Goal: Transaction & Acquisition: Obtain resource

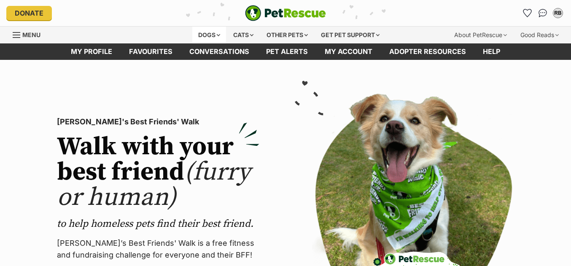
click at [217, 35] on div "Dogs" at bounding box center [209, 35] width 34 height 17
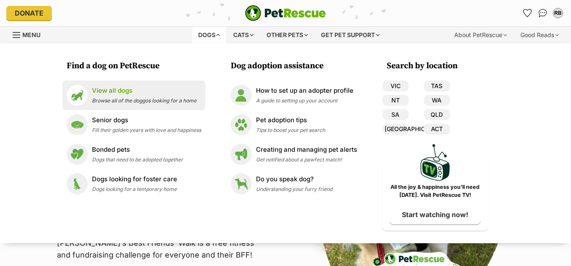
click at [126, 99] on span "Browse all of the doggos looking for a home" at bounding box center [144, 100] width 105 height 6
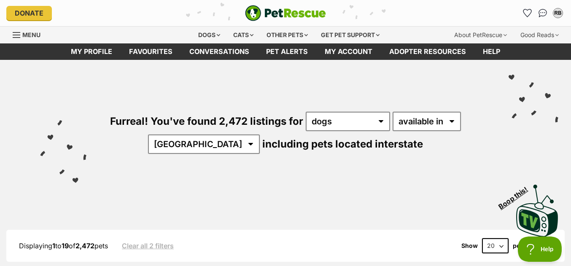
select select "VIC"
click at [0, 0] on option "VIC" at bounding box center [0, 0] width 0 height 0
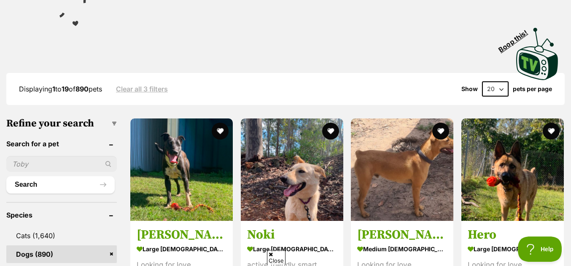
scroll to position [166, 0]
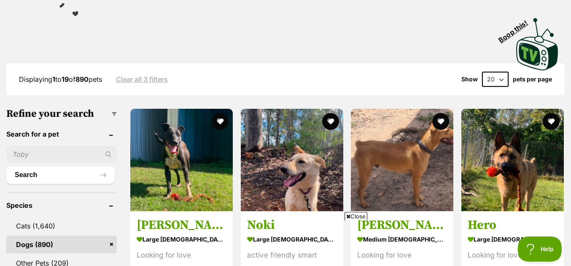
click at [482, 72] on select "20 40 60" at bounding box center [495, 79] width 27 height 15
select select "60"
click at [0, 0] on option "60" at bounding box center [0, 0] width 0 height 0
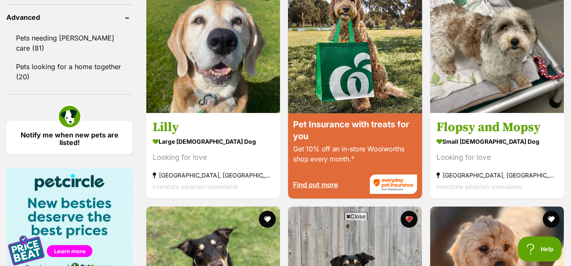
scroll to position [1297, 0]
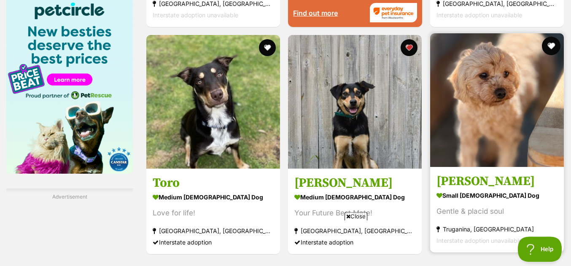
click at [553, 50] on button "favourite" at bounding box center [551, 46] width 19 height 19
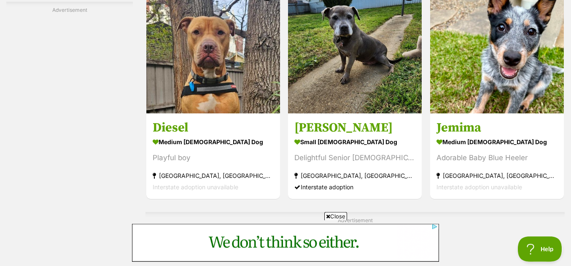
scroll to position [1881, 0]
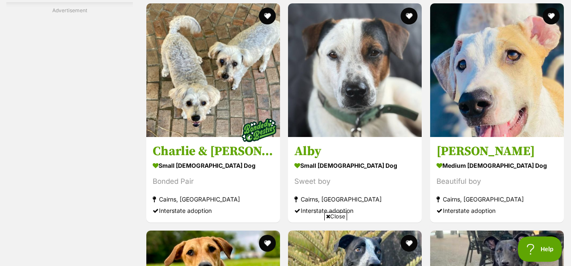
scroll to position [4660, 0]
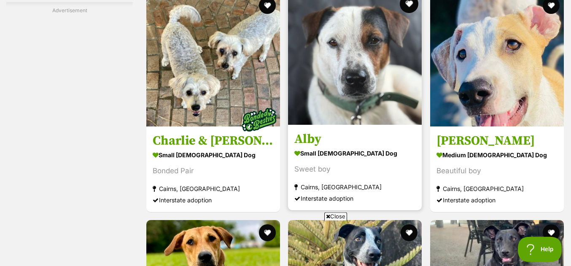
click at [410, 8] on button "favourite" at bounding box center [409, 4] width 19 height 19
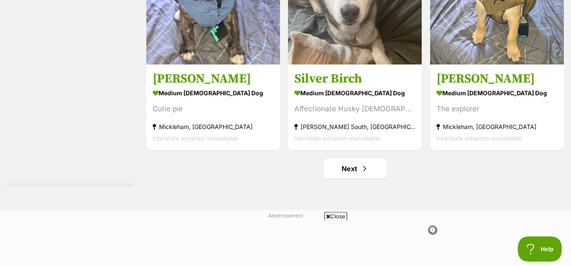
scroll to position [5960, 0]
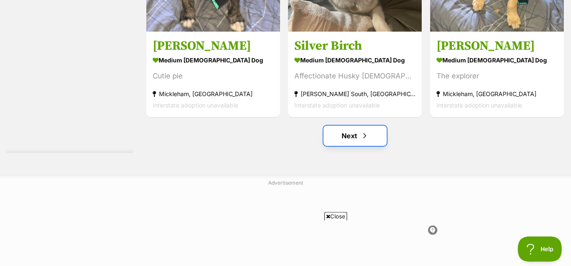
click at [349, 135] on link "Next" at bounding box center [354, 136] width 63 height 20
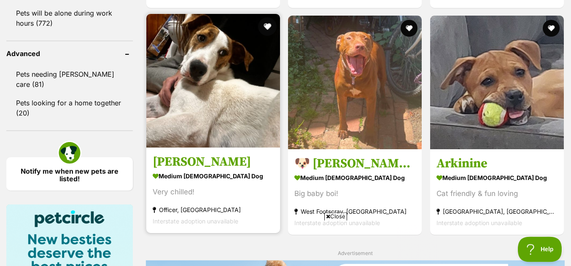
click at [269, 29] on button "favourite" at bounding box center [267, 26] width 19 height 19
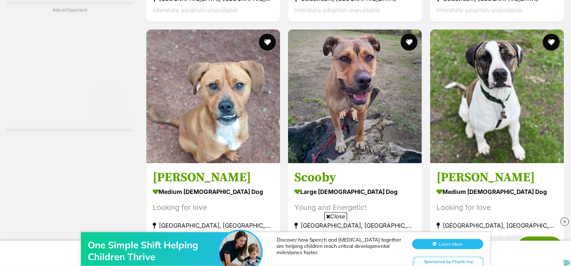
scroll to position [2834, 0]
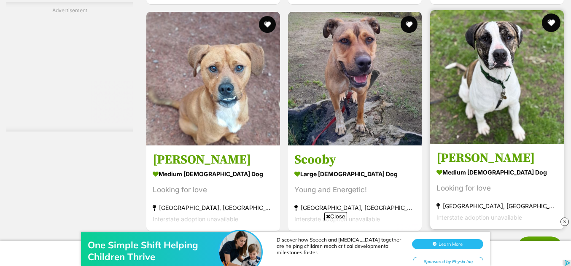
click at [551, 31] on button "favourite" at bounding box center [551, 22] width 19 height 19
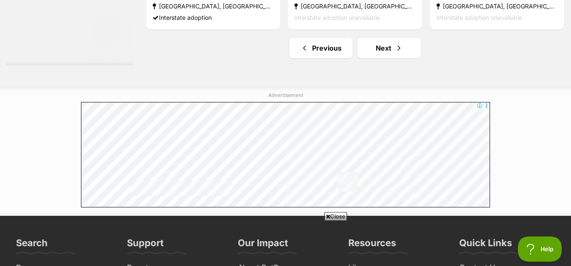
scroll to position [6037, 0]
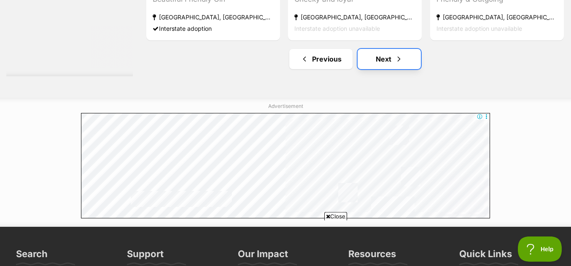
click at [403, 62] on link "Next" at bounding box center [388, 59] width 63 height 20
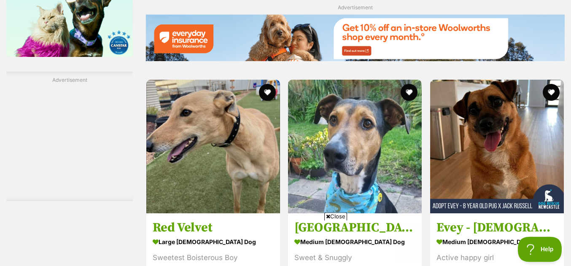
scroll to position [1430, 0]
